Goal: Task Accomplishment & Management: Use online tool/utility

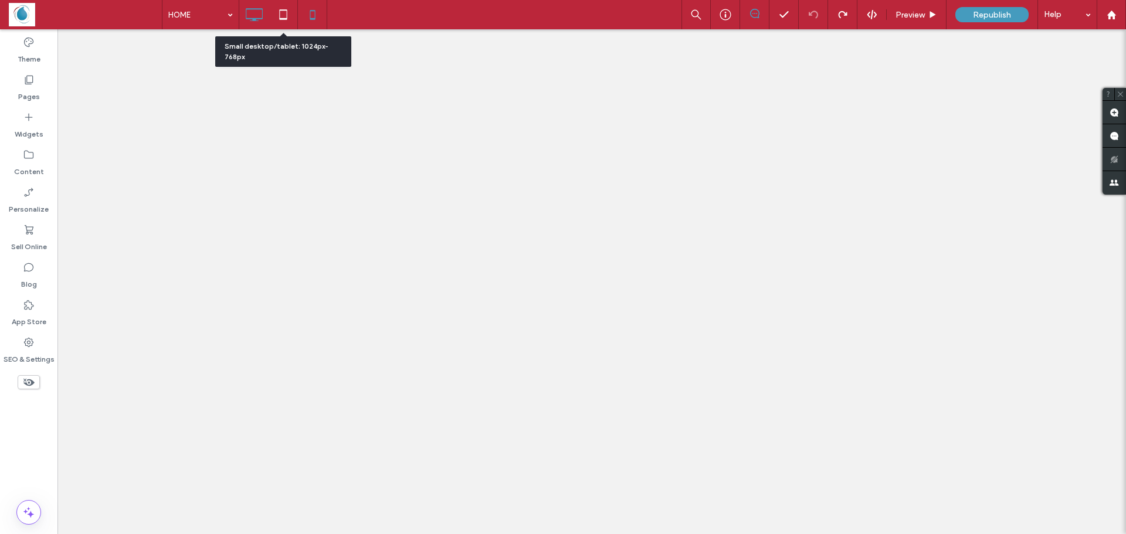
click at [316, 15] on icon at bounding box center [312, 14] width 23 height 23
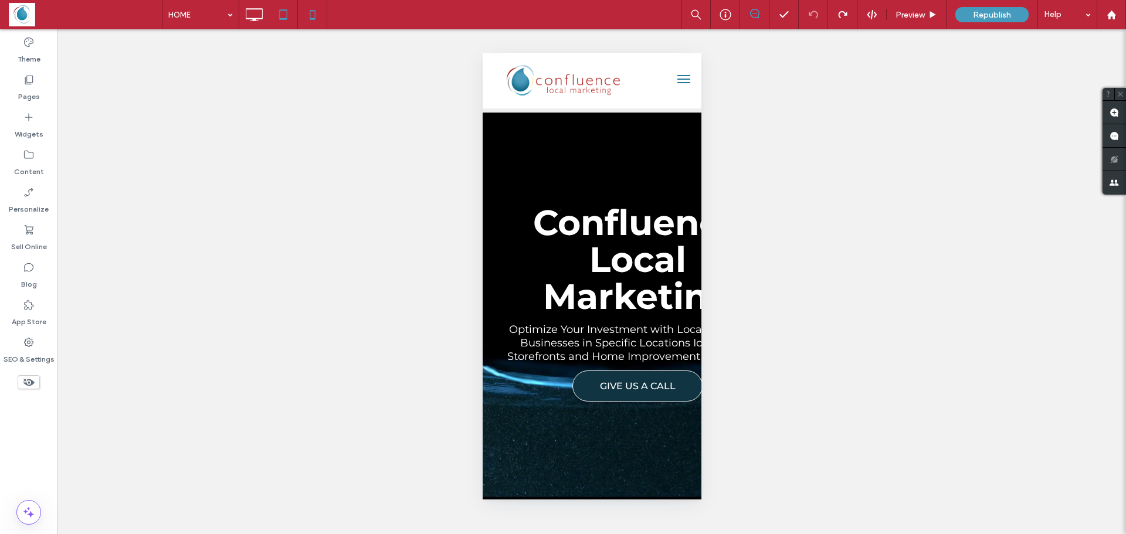
click at [274, 20] on icon at bounding box center [283, 14] width 23 height 23
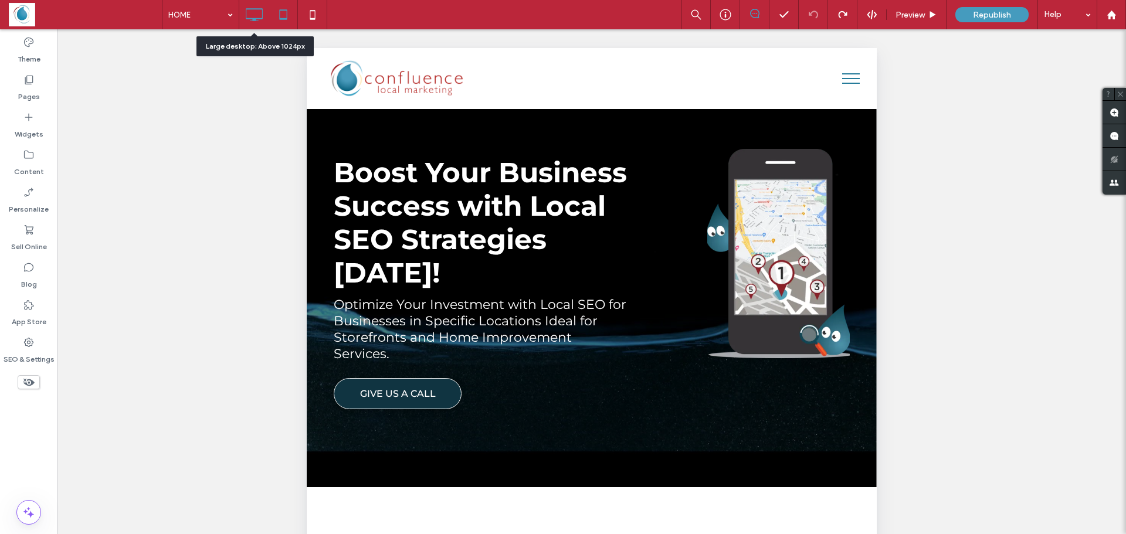
click at [252, 23] on icon at bounding box center [253, 14] width 23 height 23
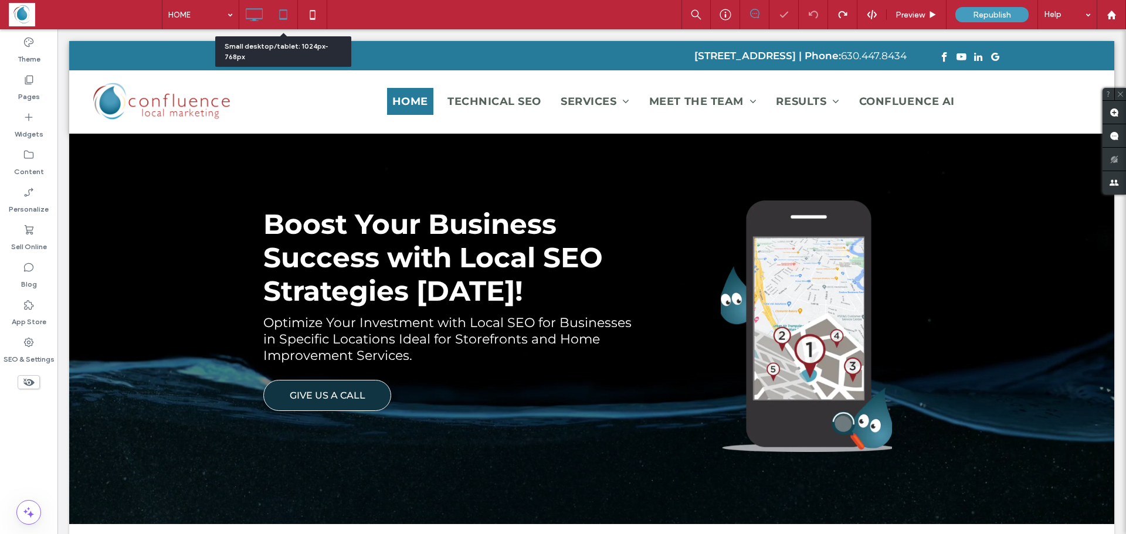
click at [290, 15] on icon at bounding box center [283, 14] width 23 height 23
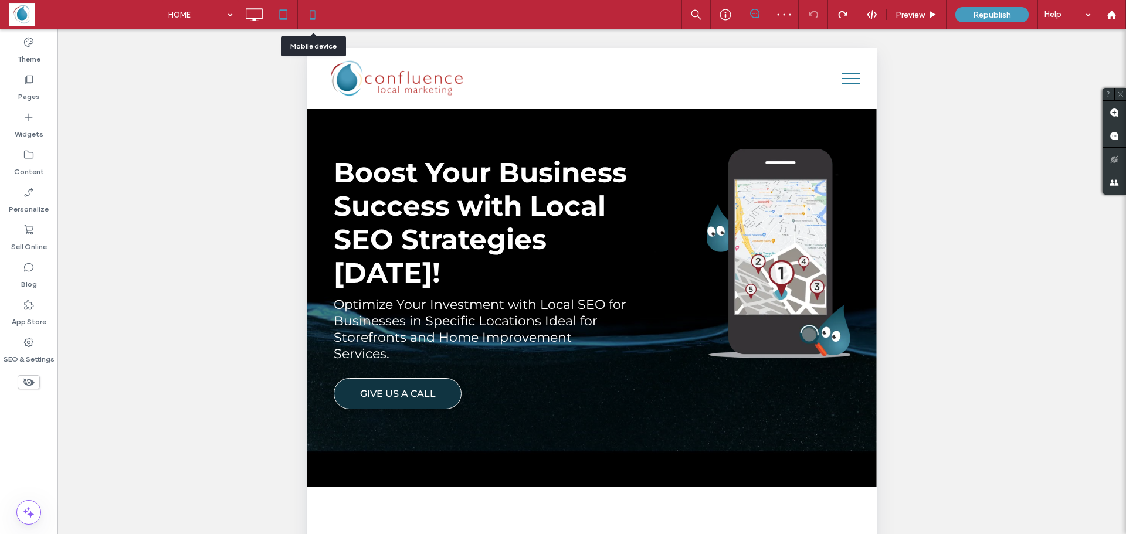
click at [311, 10] on icon at bounding box center [312, 14] width 23 height 23
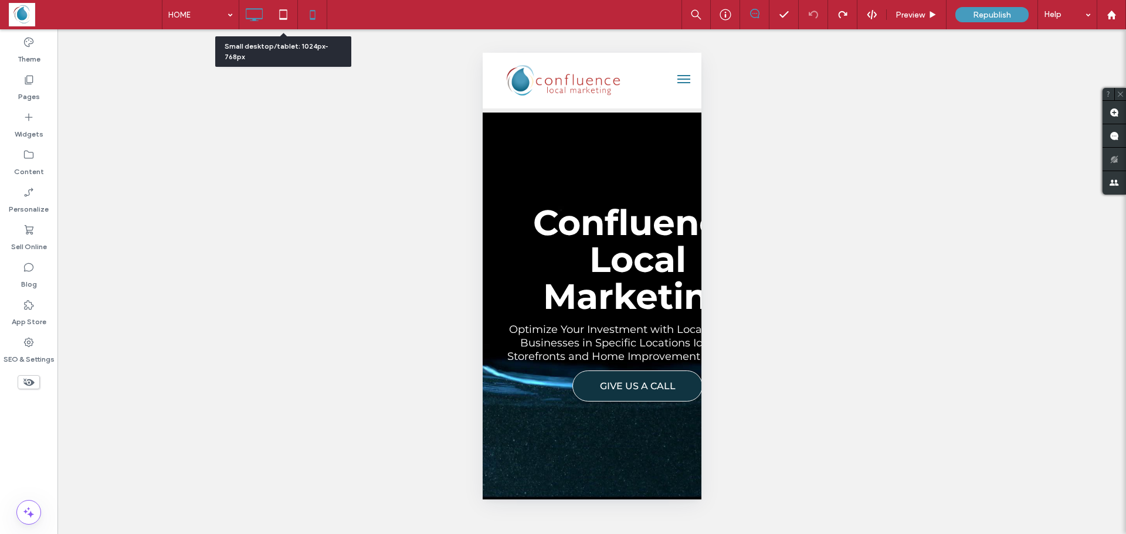
click at [284, 21] on icon at bounding box center [283, 14] width 23 height 23
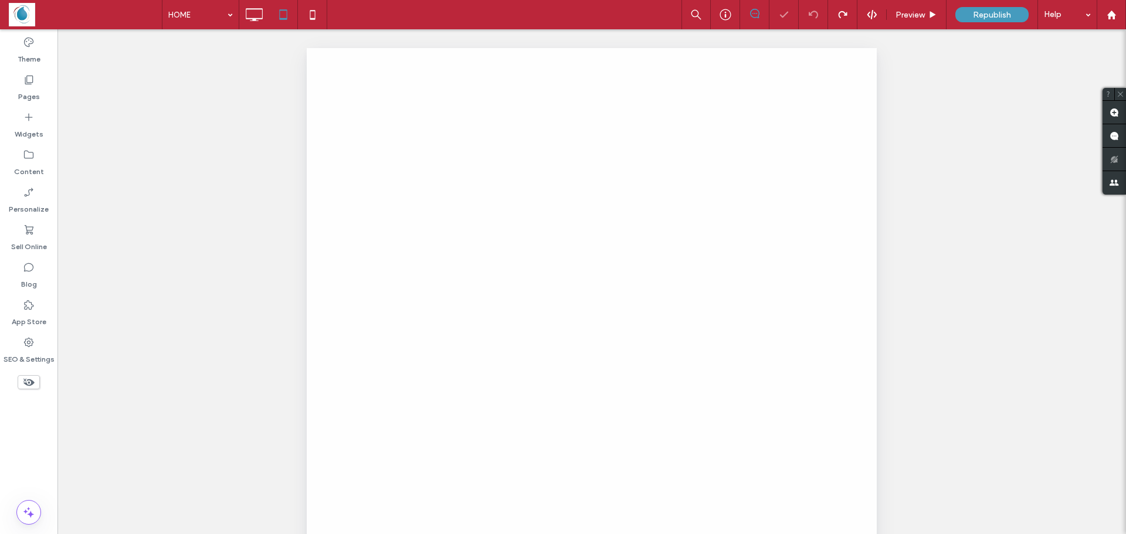
click at [255, 18] on div at bounding box center [563, 267] width 1126 height 534
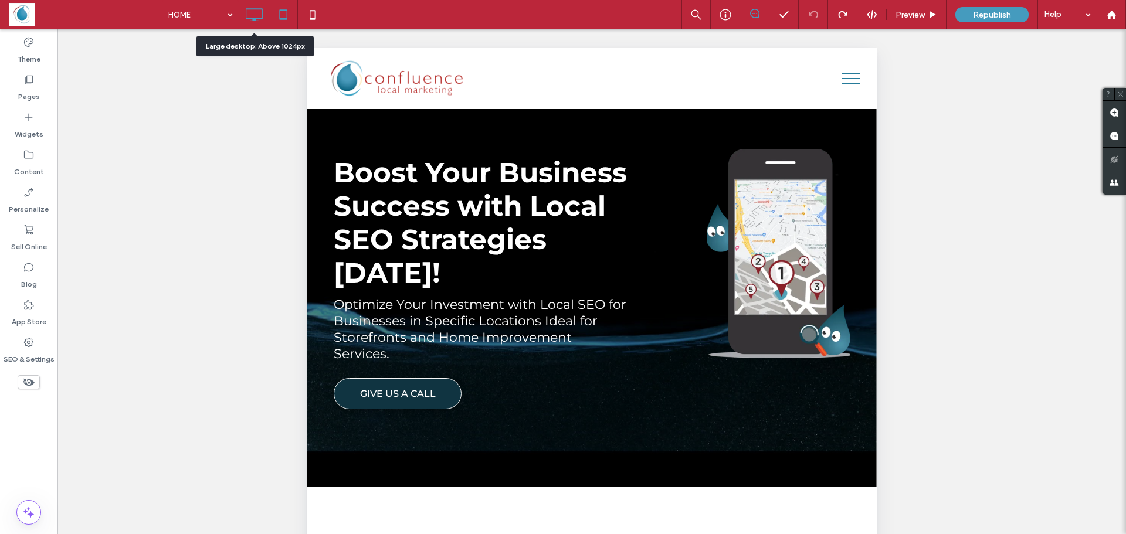
click at [258, 13] on icon at bounding box center [253, 14] width 23 height 23
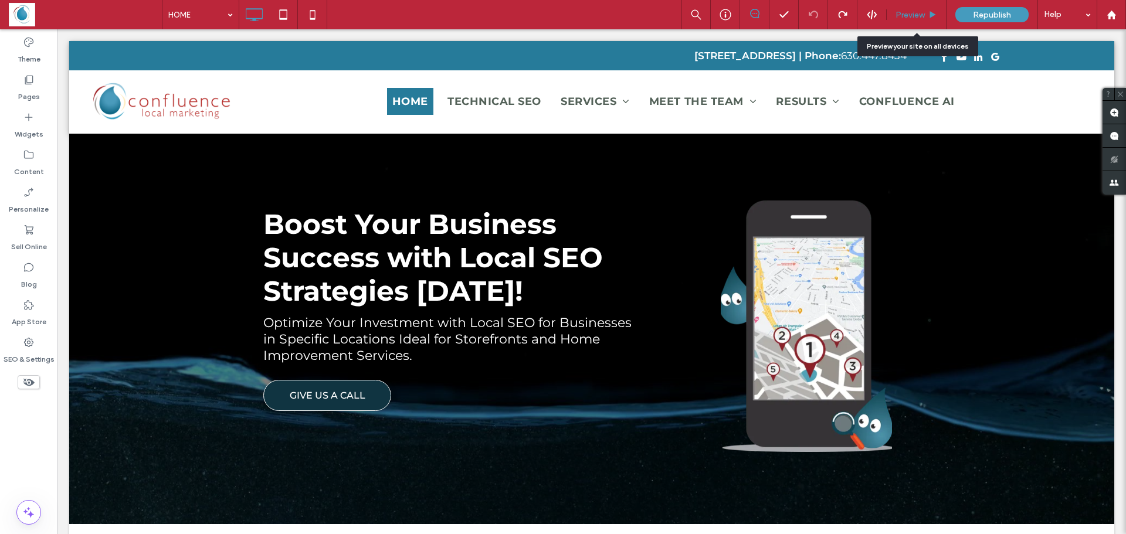
click at [913, 8] on div "Preview" at bounding box center [917, 14] width 60 height 29
click at [929, 16] on icon at bounding box center [932, 15] width 9 height 9
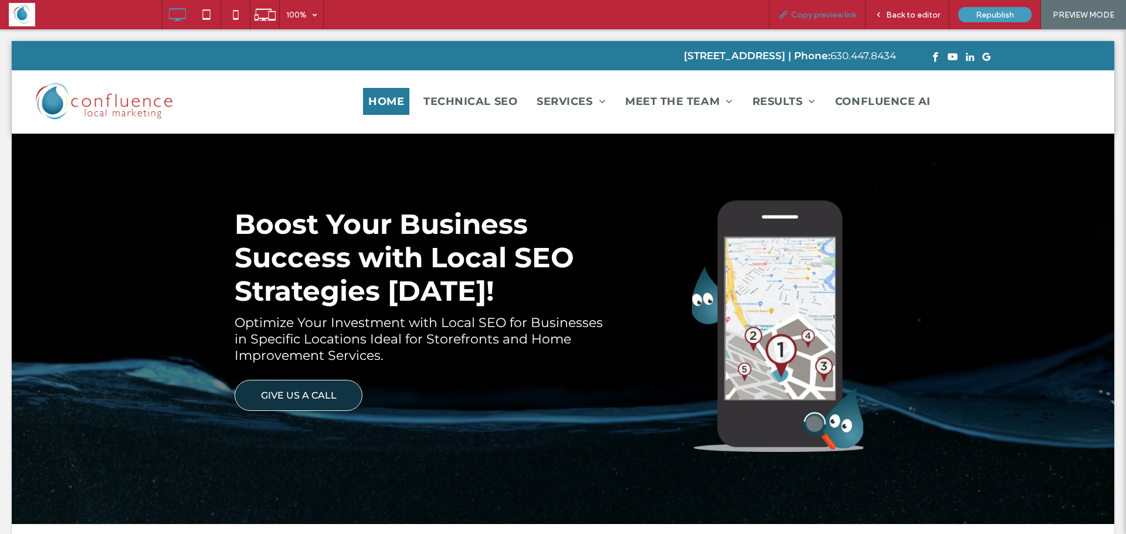
click at [799, 18] on span "Copy preview link" at bounding box center [823, 15] width 65 height 10
click at [894, 12] on span "Back to editor" at bounding box center [913, 15] width 54 height 10
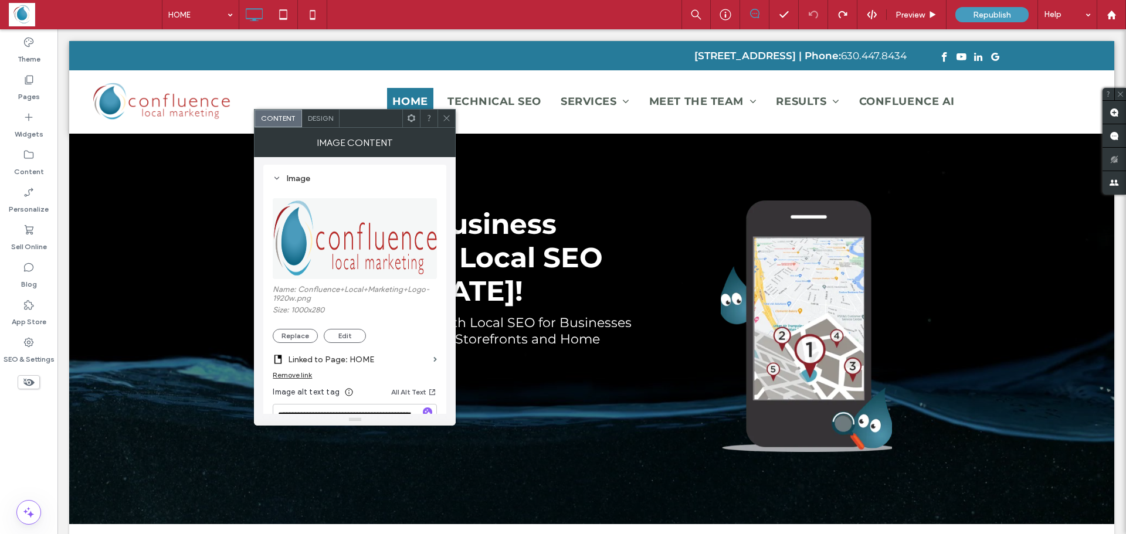
scroll to position [117, 0]
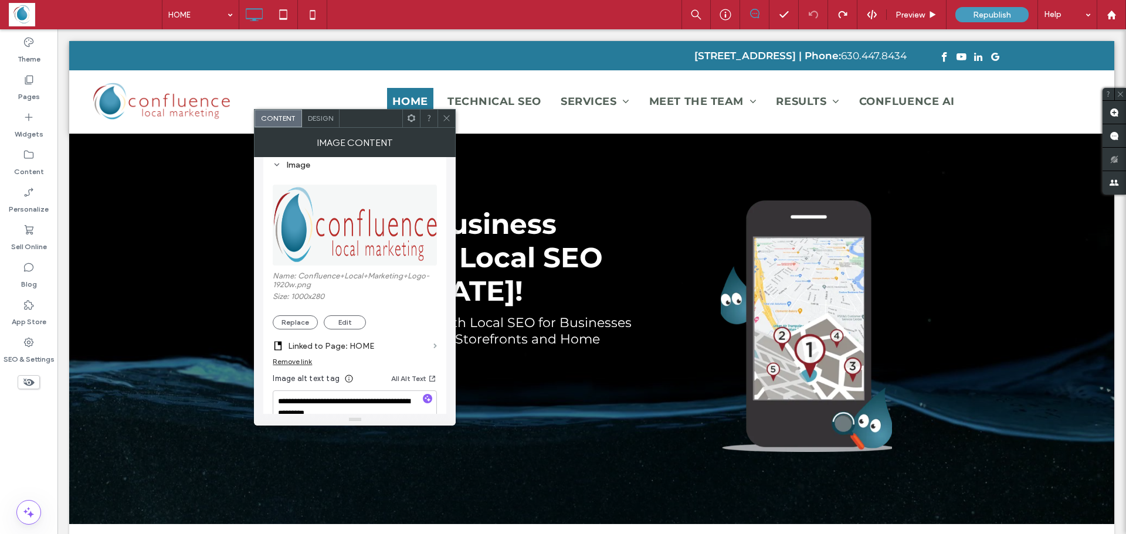
click at [435, 345] on span at bounding box center [435, 346] width 4 height 5
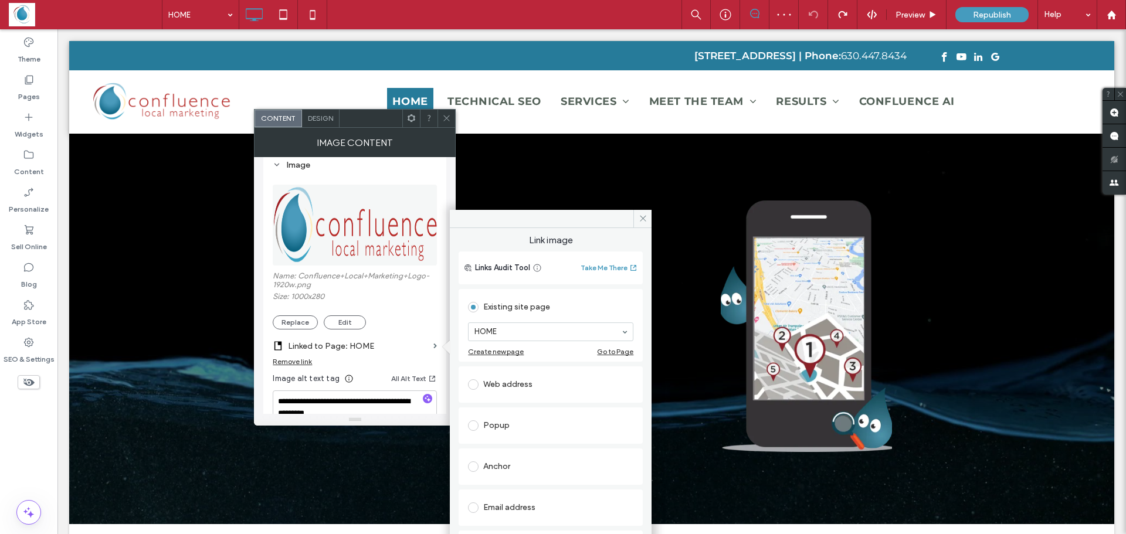
click at [437, 338] on div "**********" at bounding box center [354, 332] width 183 height 362
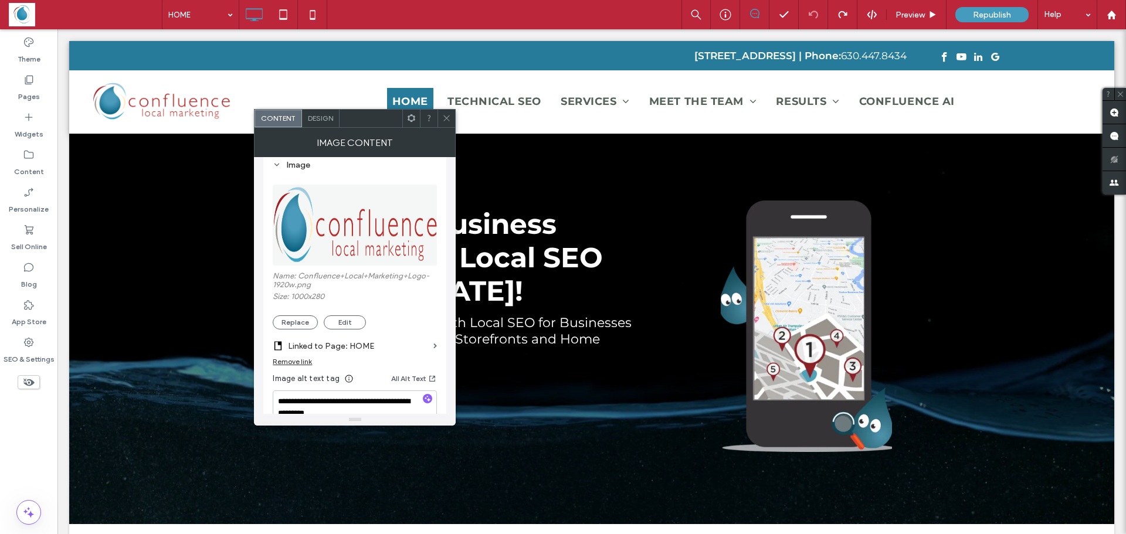
click at [284, 163] on div "Image" at bounding box center [355, 165] width 164 height 10
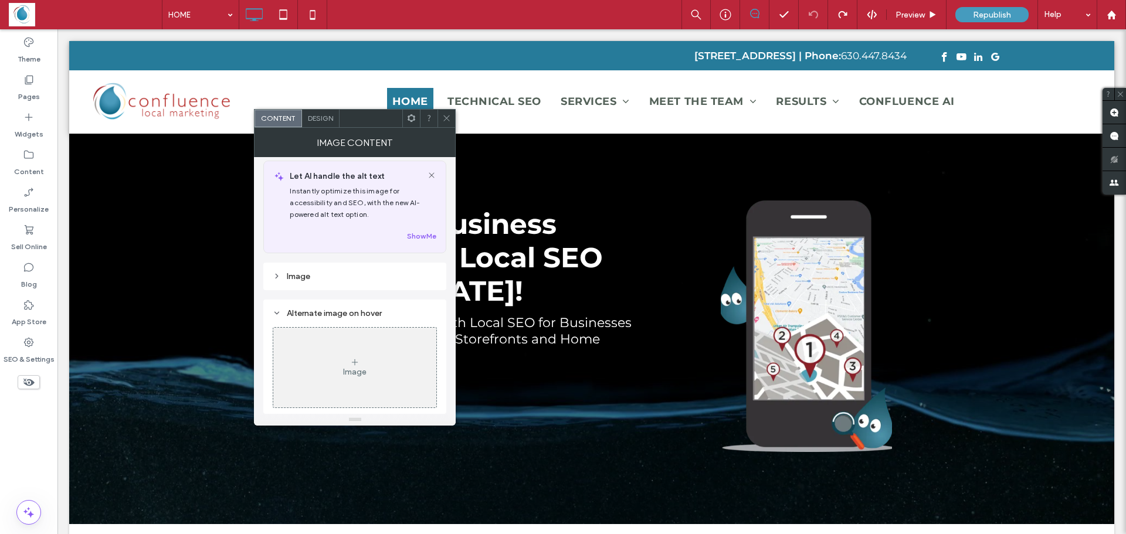
scroll to position [6, 0]
click at [283, 270] on div "Image" at bounding box center [355, 277] width 164 height 16
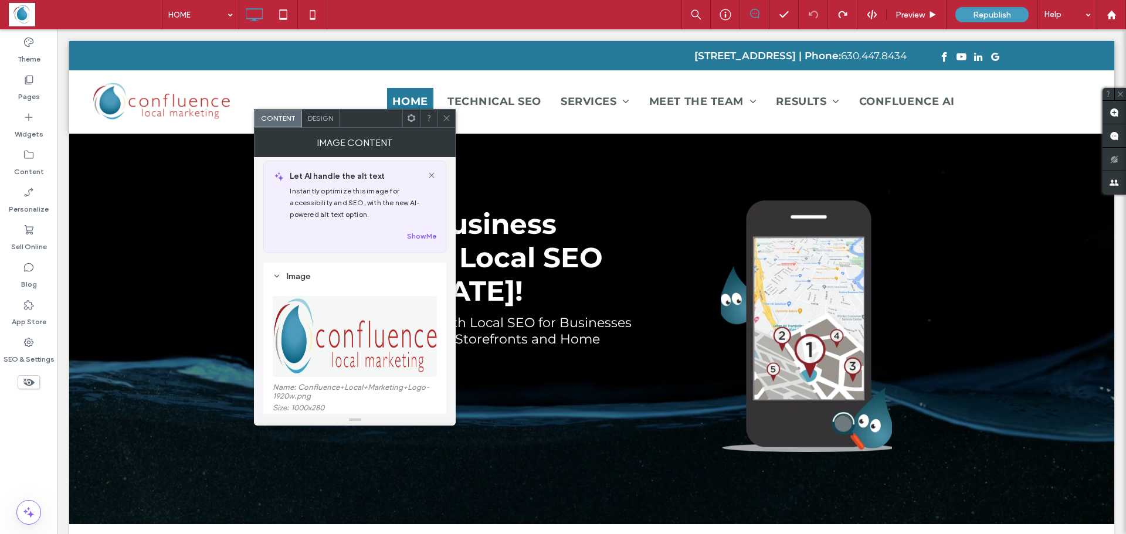
scroll to position [117, 0]
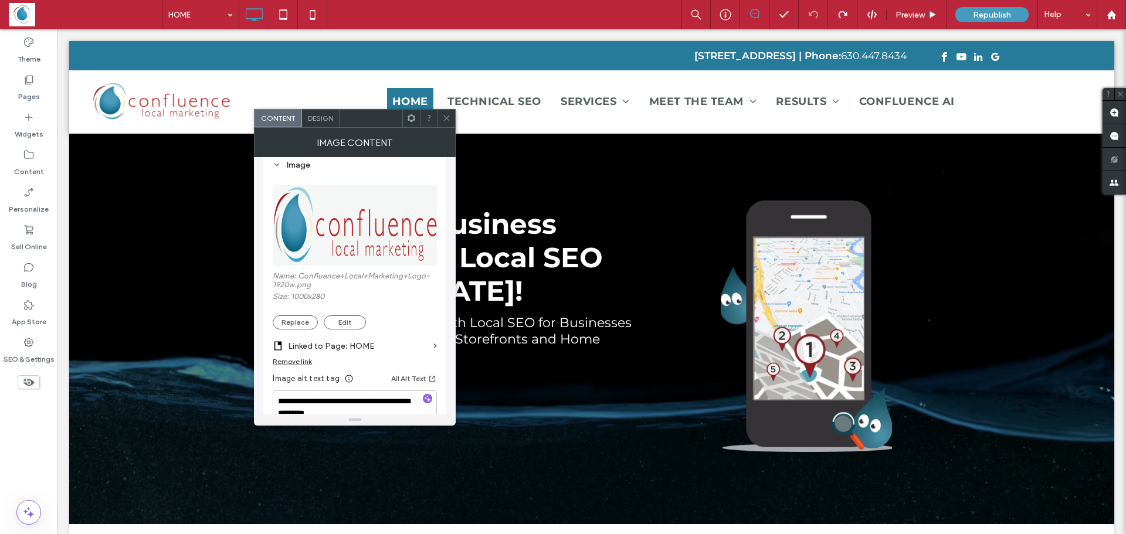
click at [308, 212] on img at bounding box center [355, 225] width 165 height 81
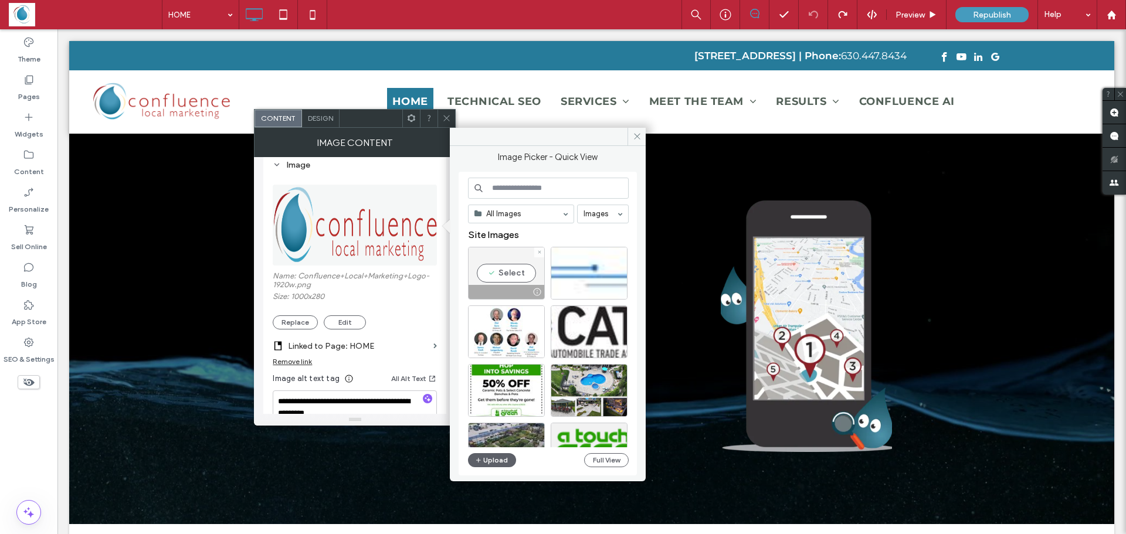
drag, startPoint x: 486, startPoint y: 267, endPoint x: 479, endPoint y: 266, distance: 7.1
click at [479, 266] on div "Select" at bounding box center [506, 273] width 77 height 53
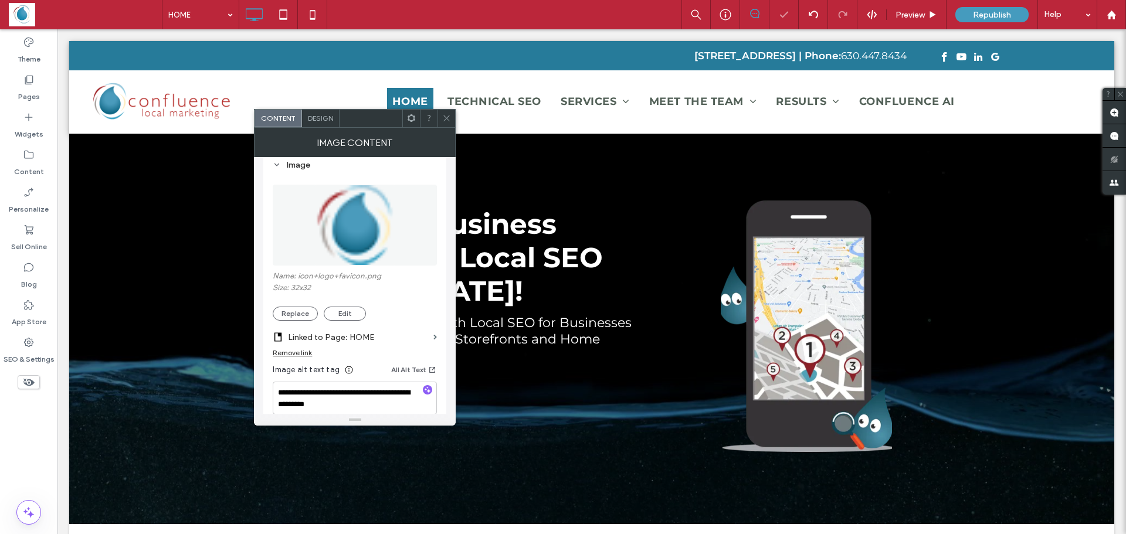
drag, startPoint x: 328, startPoint y: 236, endPoint x: 435, endPoint y: 128, distance: 151.8
click at [449, 120] on icon at bounding box center [446, 118] width 9 height 9
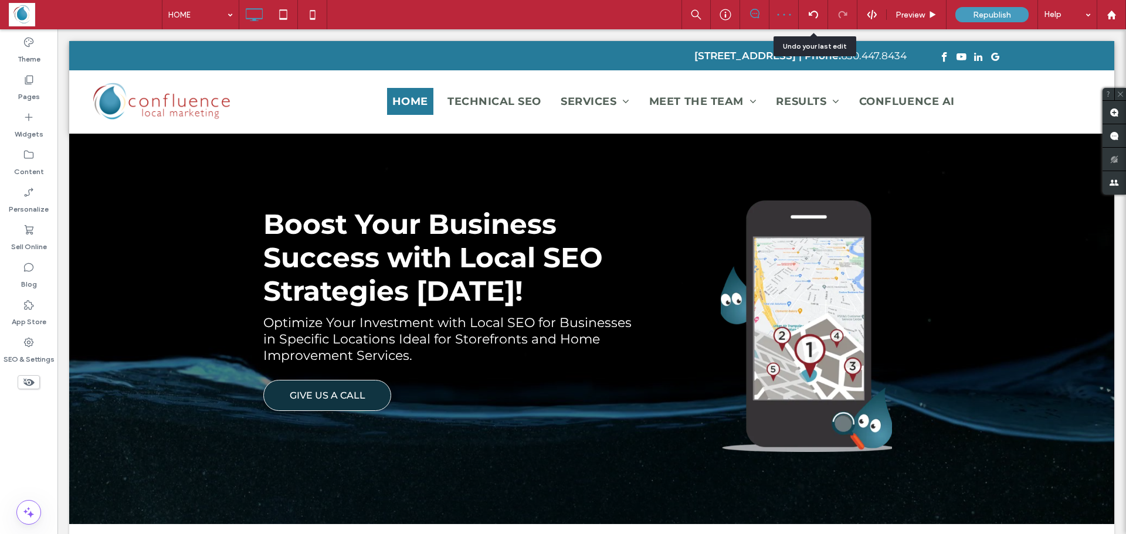
drag, startPoint x: 810, startPoint y: 15, endPoint x: 795, endPoint y: 16, distance: 14.7
click at [809, 15] on use at bounding box center [812, 15] width 9 height 8
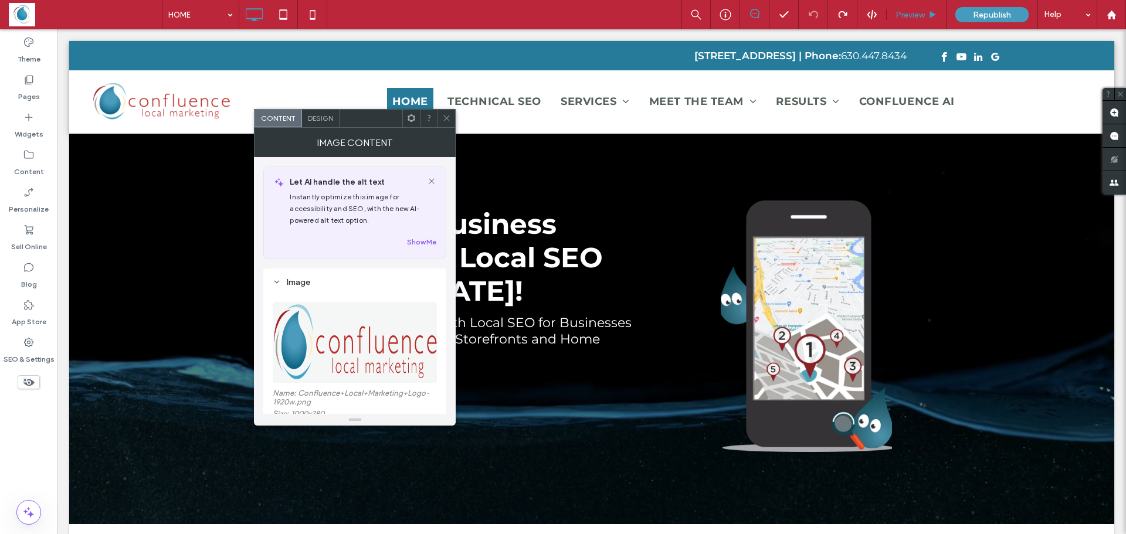
click at [446, 116] on icon at bounding box center [446, 118] width 9 height 9
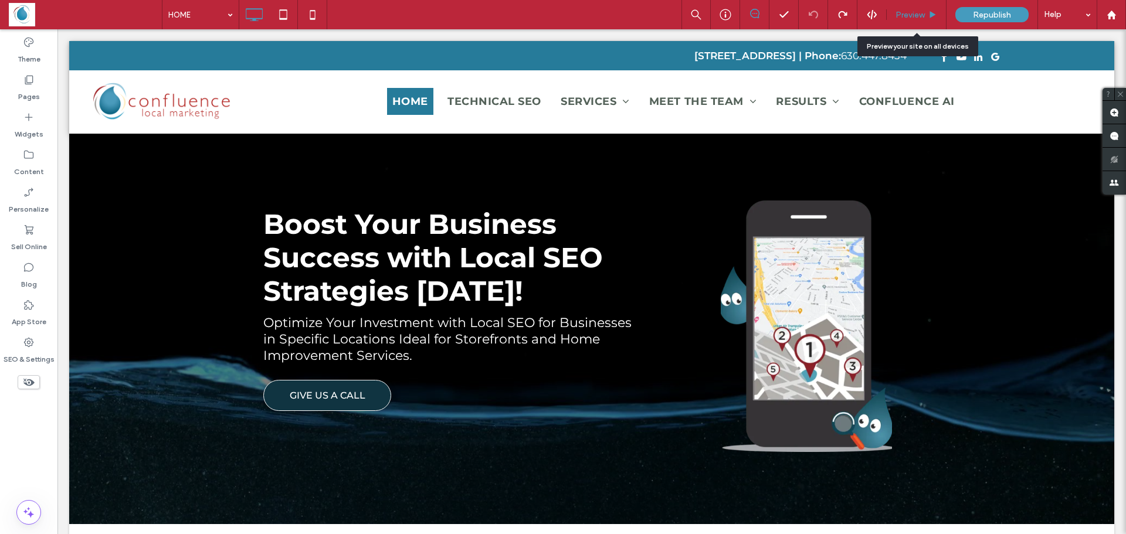
click at [917, 8] on div "Preview" at bounding box center [917, 14] width 60 height 29
click at [910, 12] on span "Preview" at bounding box center [910, 15] width 29 height 10
